Goal: Task Accomplishment & Management: Use online tool/utility

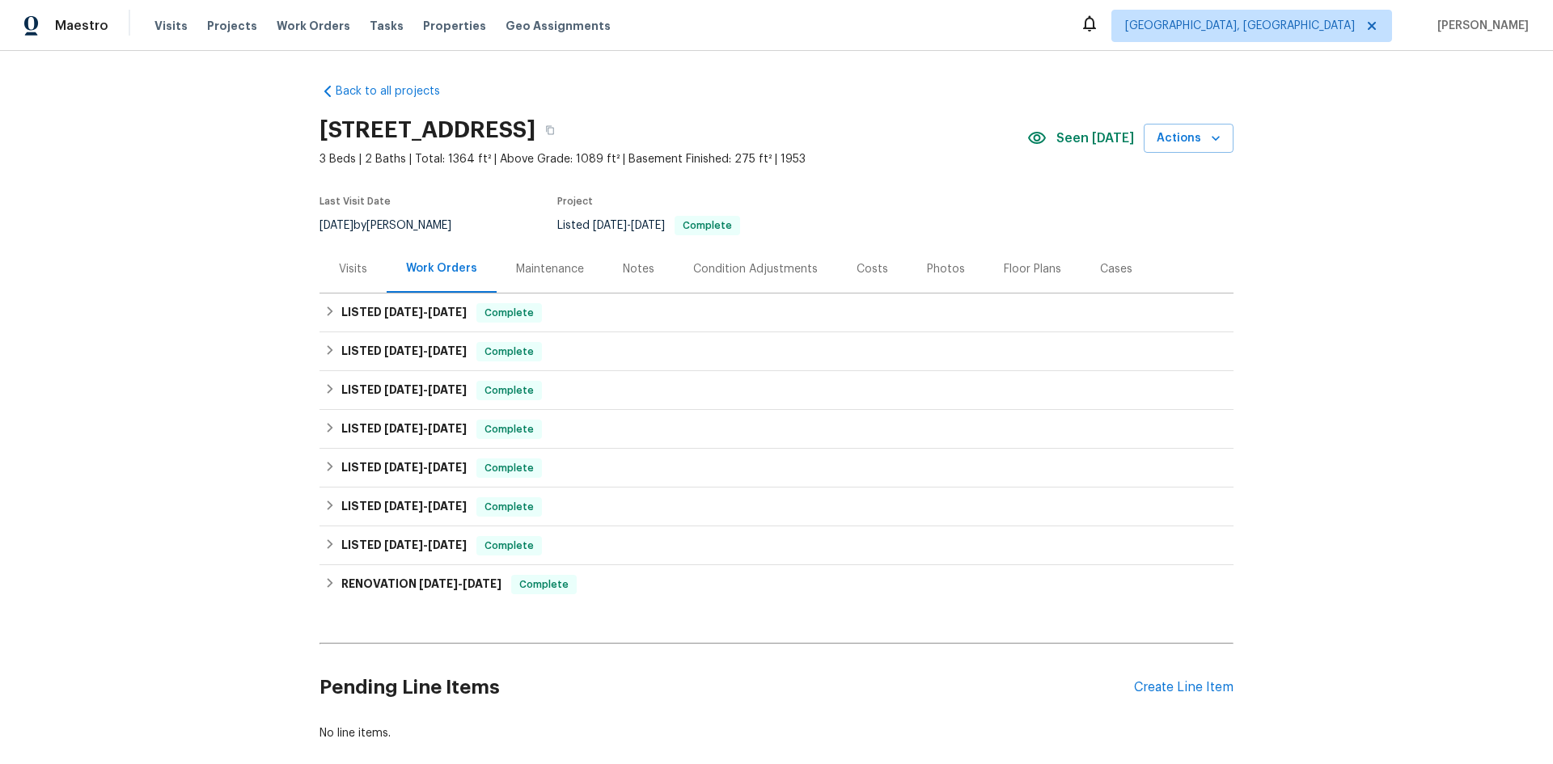
click at [351, 266] on div "Visits" at bounding box center [353, 269] width 28 height 16
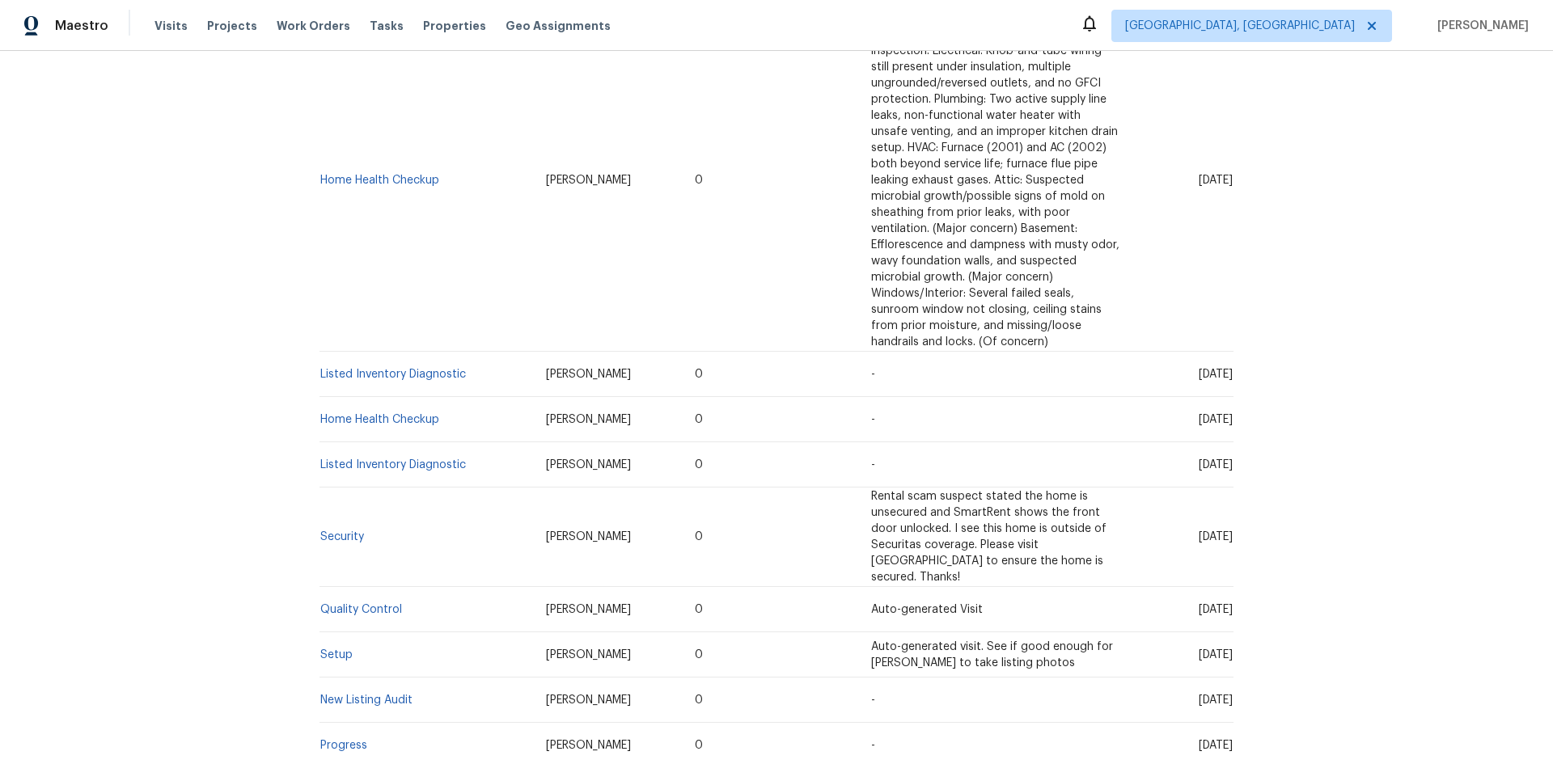
scroll to position [589, 0]
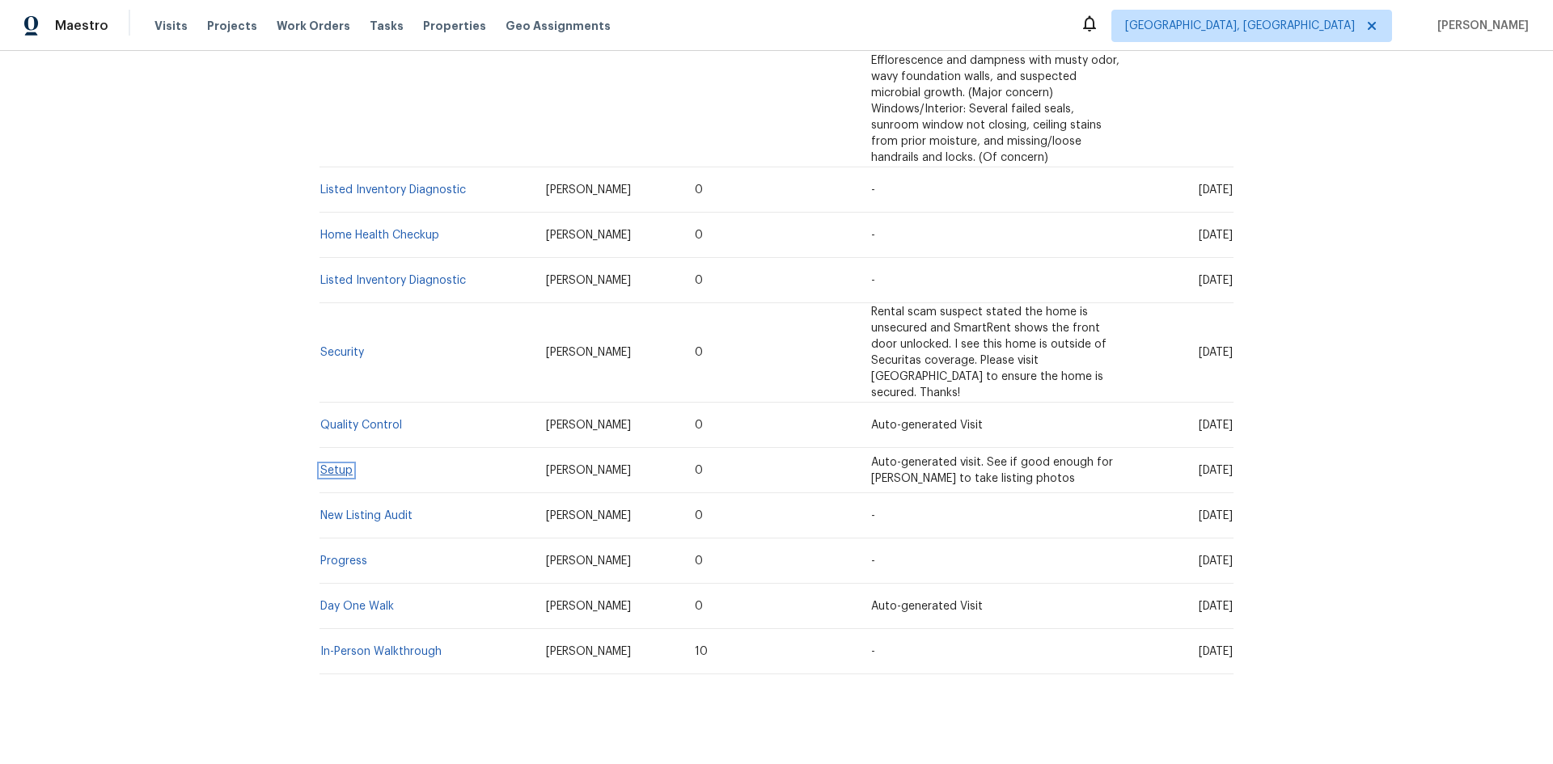
click at [331, 465] on link "Setup" at bounding box center [336, 470] width 32 height 11
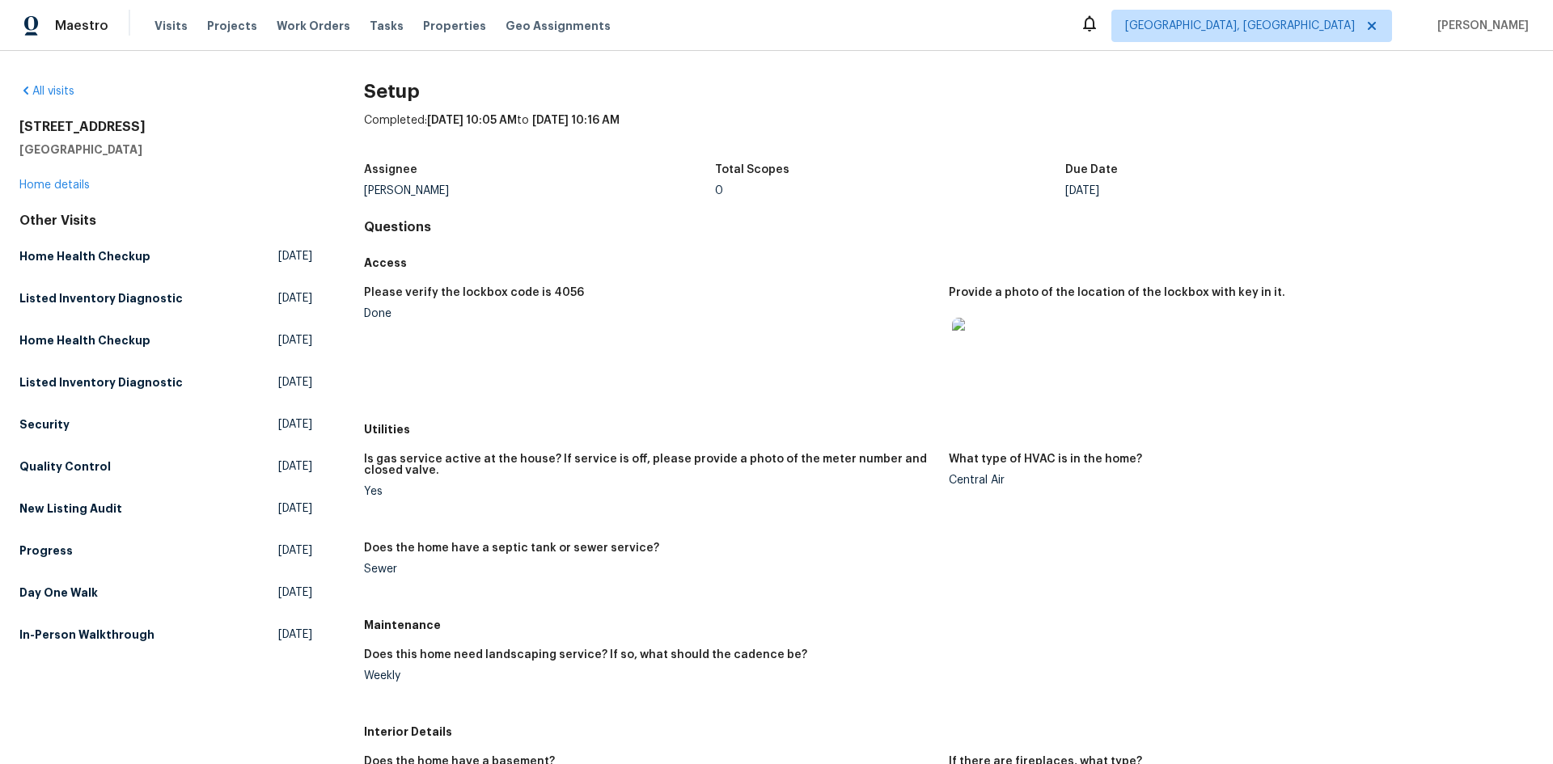
click at [968, 342] on img at bounding box center [978, 344] width 52 height 52
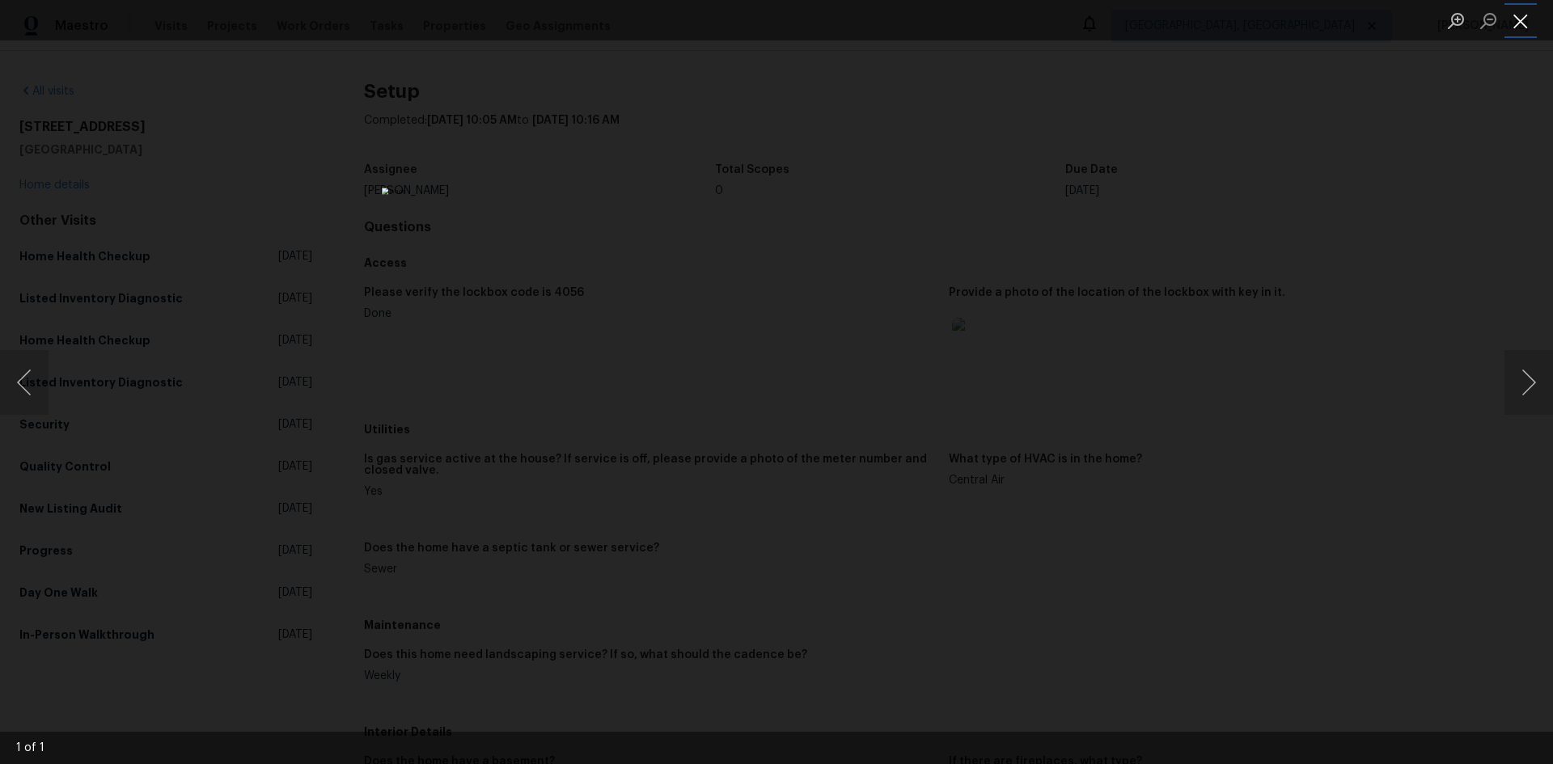
click at [1525, 20] on button "Close lightbox" at bounding box center [1521, 20] width 32 height 28
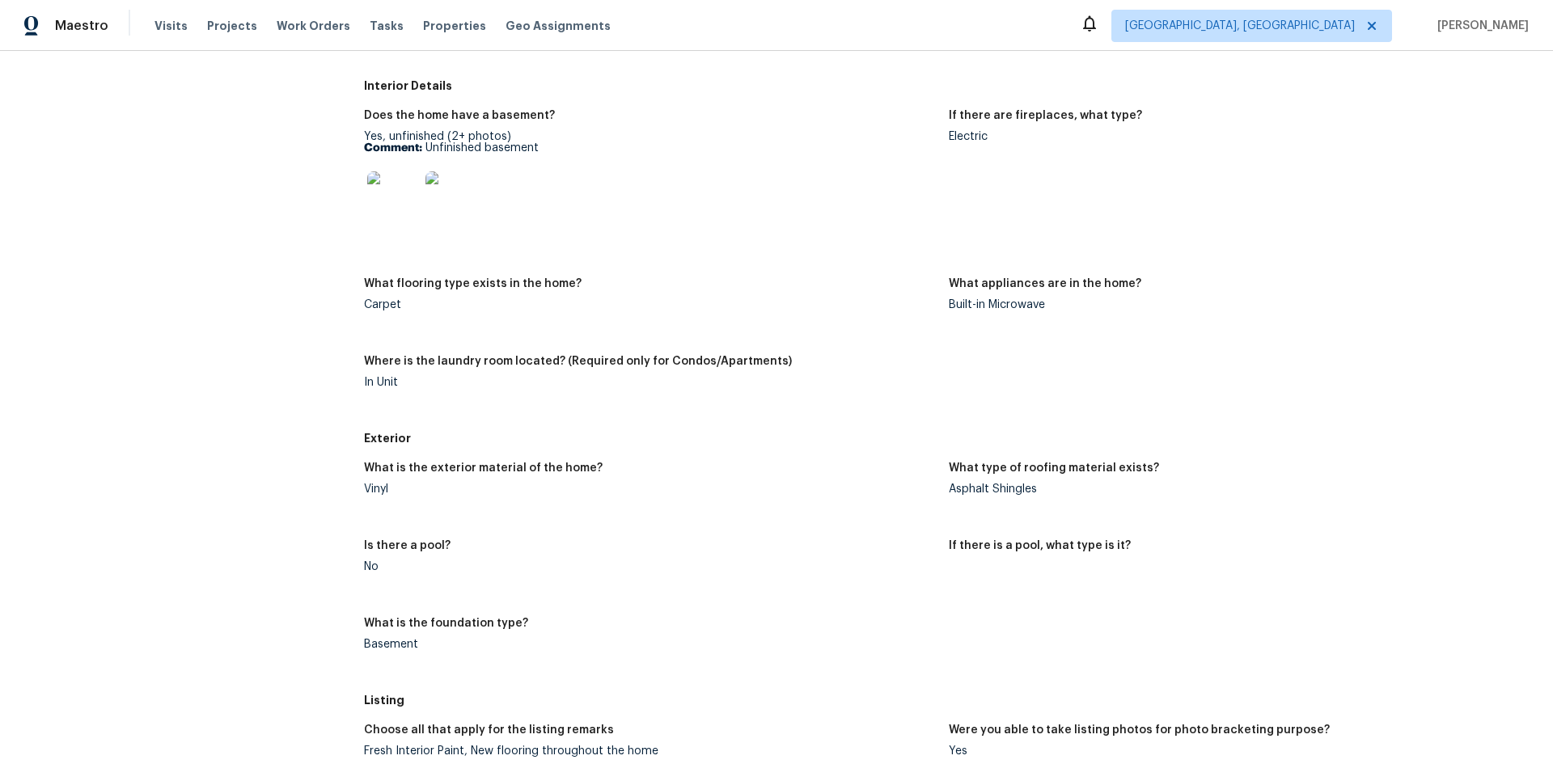
scroll to position [647, 0]
